Goal: Check status: Check status

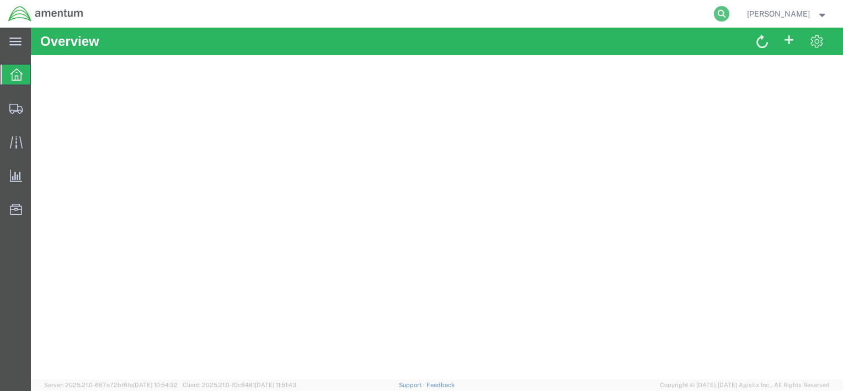
click at [722, 12] on icon at bounding box center [721, 13] width 15 height 15
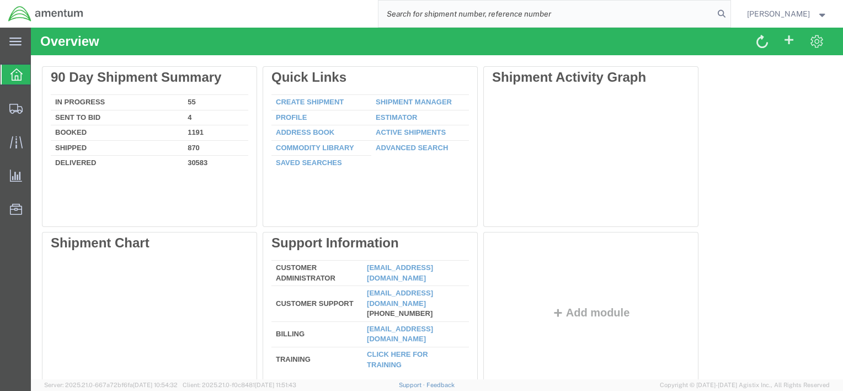
click at [683, 16] on input "search" at bounding box center [547, 14] width 336 height 26
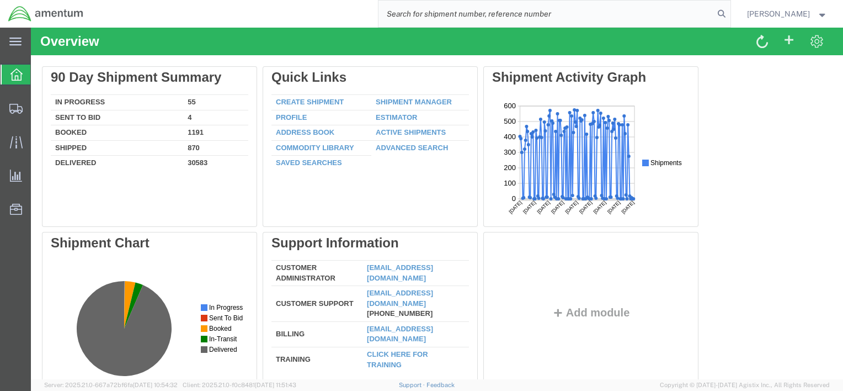
paste input "704A33-633-231"
click at [720, 10] on icon at bounding box center [721, 13] width 15 height 15
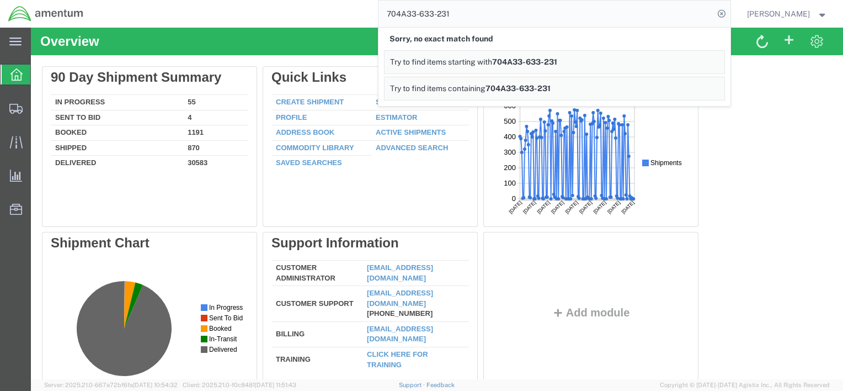
click at [701, 15] on input "704A33-633-231" at bounding box center [547, 14] width 336 height 26
paste input "885087170355"
drag, startPoint x: 448, startPoint y: 12, endPoint x: 342, endPoint y: 15, distance: 106.6
click at [342, 15] on div "704A33-633-231885087170355 Sorry, no exact match found Try to find items starti…" at bounding box center [411, 14] width 639 height 28
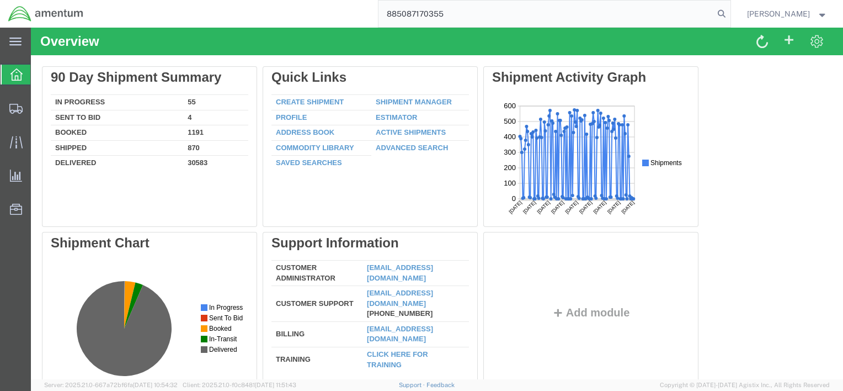
type input "885087170355"
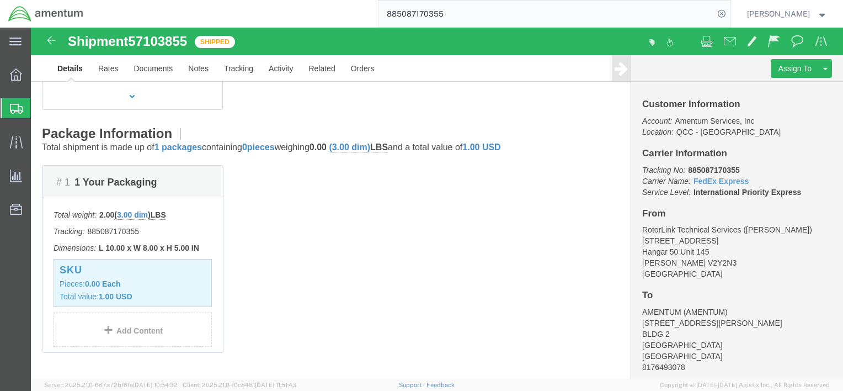
scroll to position [170, 0]
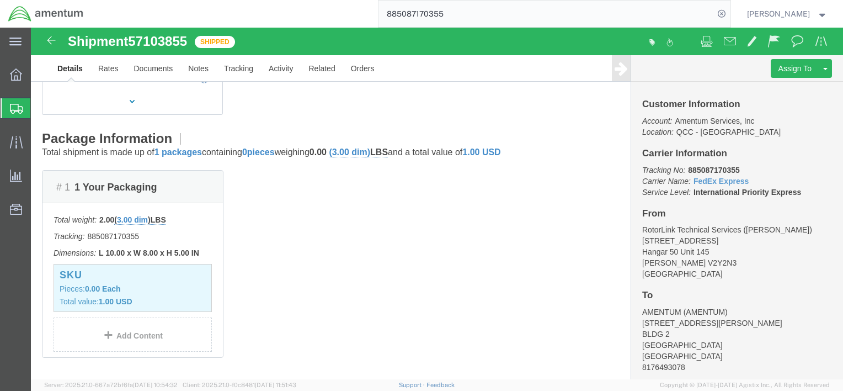
click button "button"
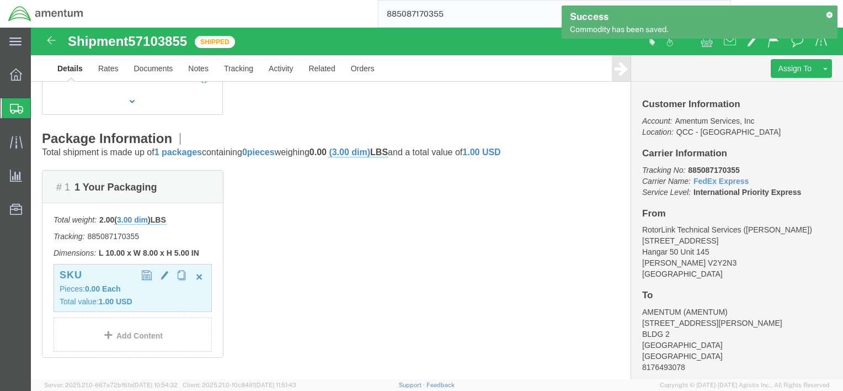
click b "1.00 USD"
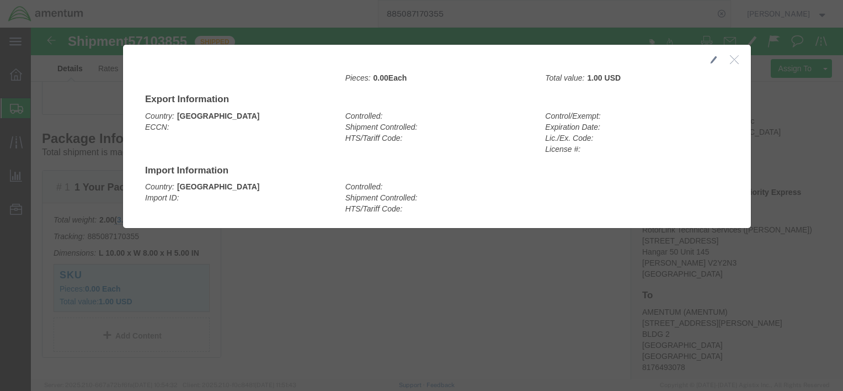
click button "button"
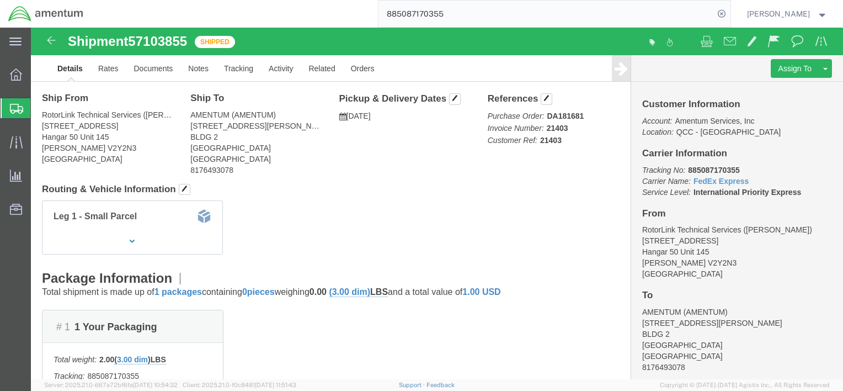
scroll to position [0, 0]
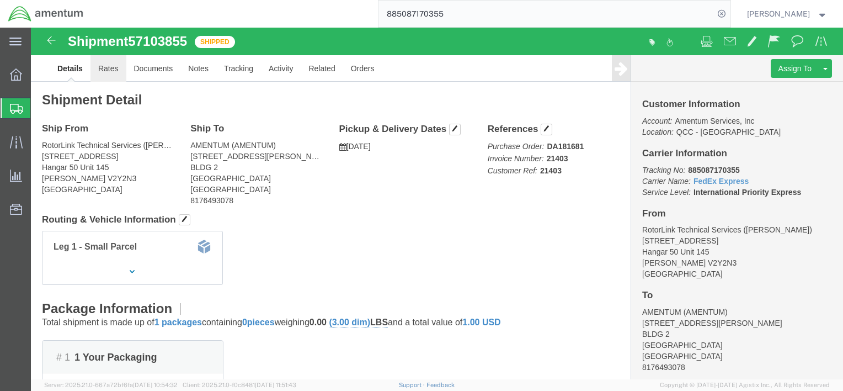
drag, startPoint x: 76, startPoint y: 41, endPoint x: 92, endPoint y: 41, distance: 16.0
click link "Rates"
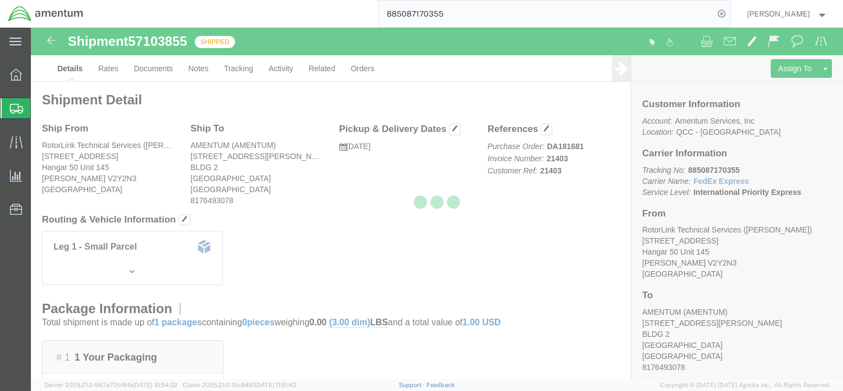
click at [152, 70] on div at bounding box center [437, 204] width 812 height 352
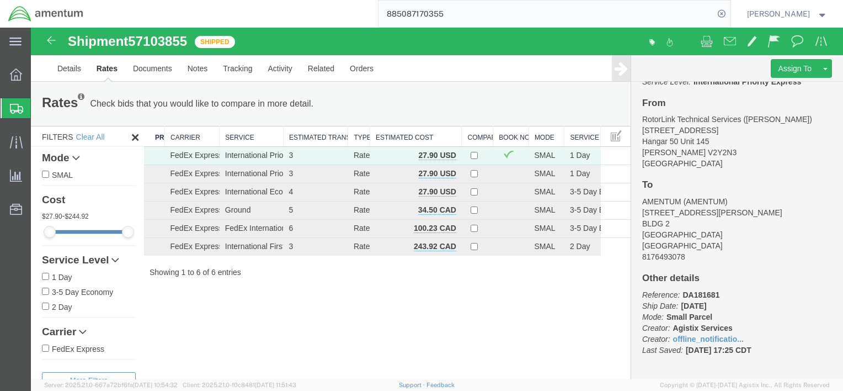
scroll to position [115, 0]
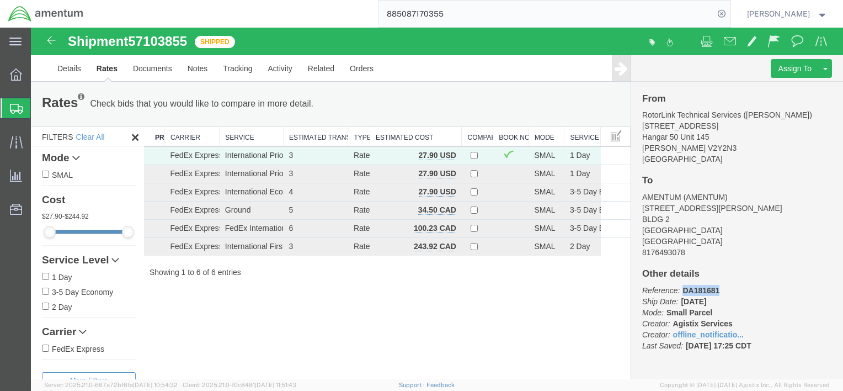
drag, startPoint x: 684, startPoint y: 290, endPoint x: 719, endPoint y: 290, distance: 34.8
click at [719, 290] on b "DA181681" at bounding box center [701, 290] width 37 height 9
copy b "DA181681"
